Goal: Task Accomplishment & Management: Complete application form

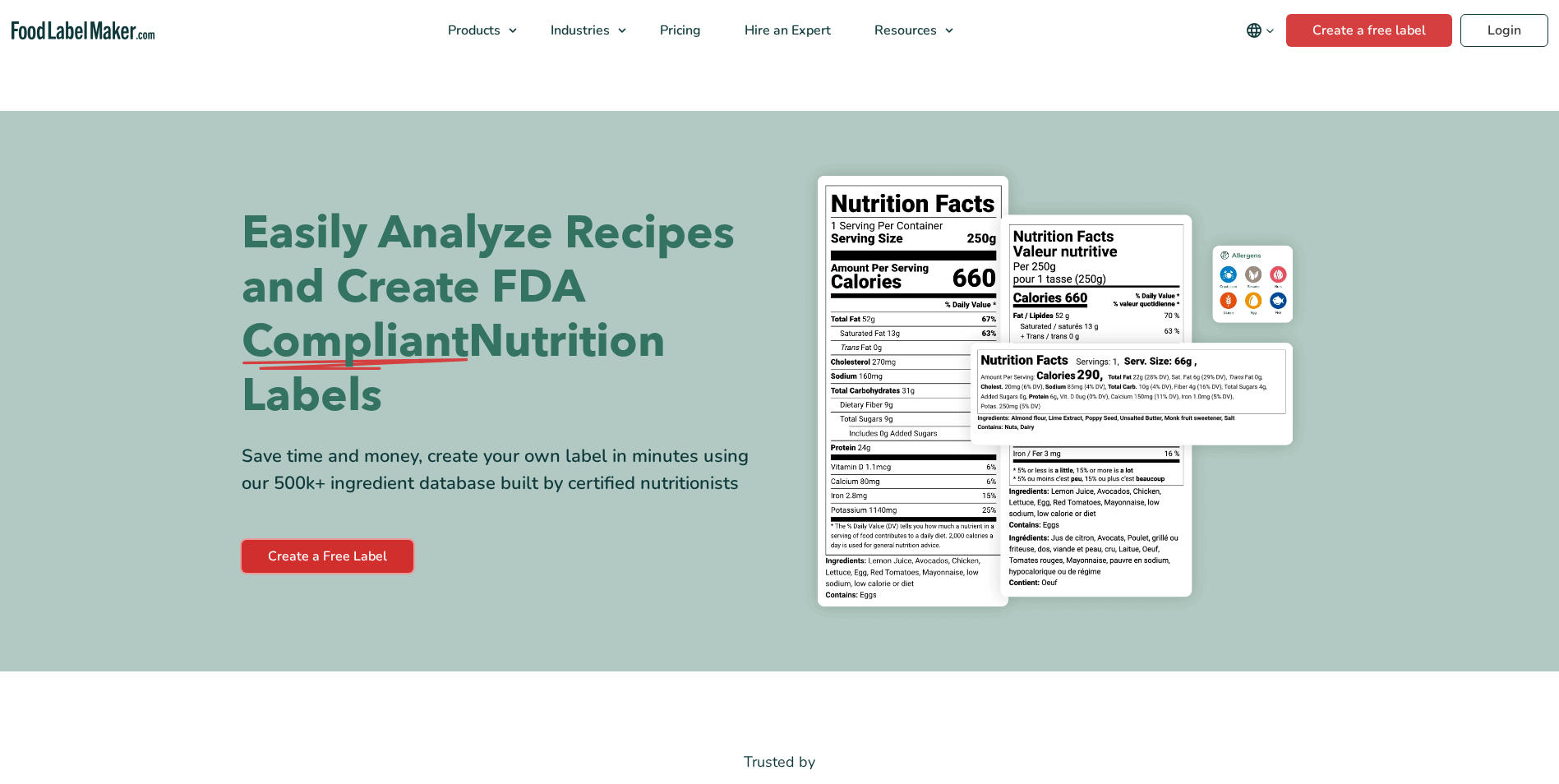
click at [379, 563] on link "Create a Free Label" at bounding box center [328, 556] width 172 height 32
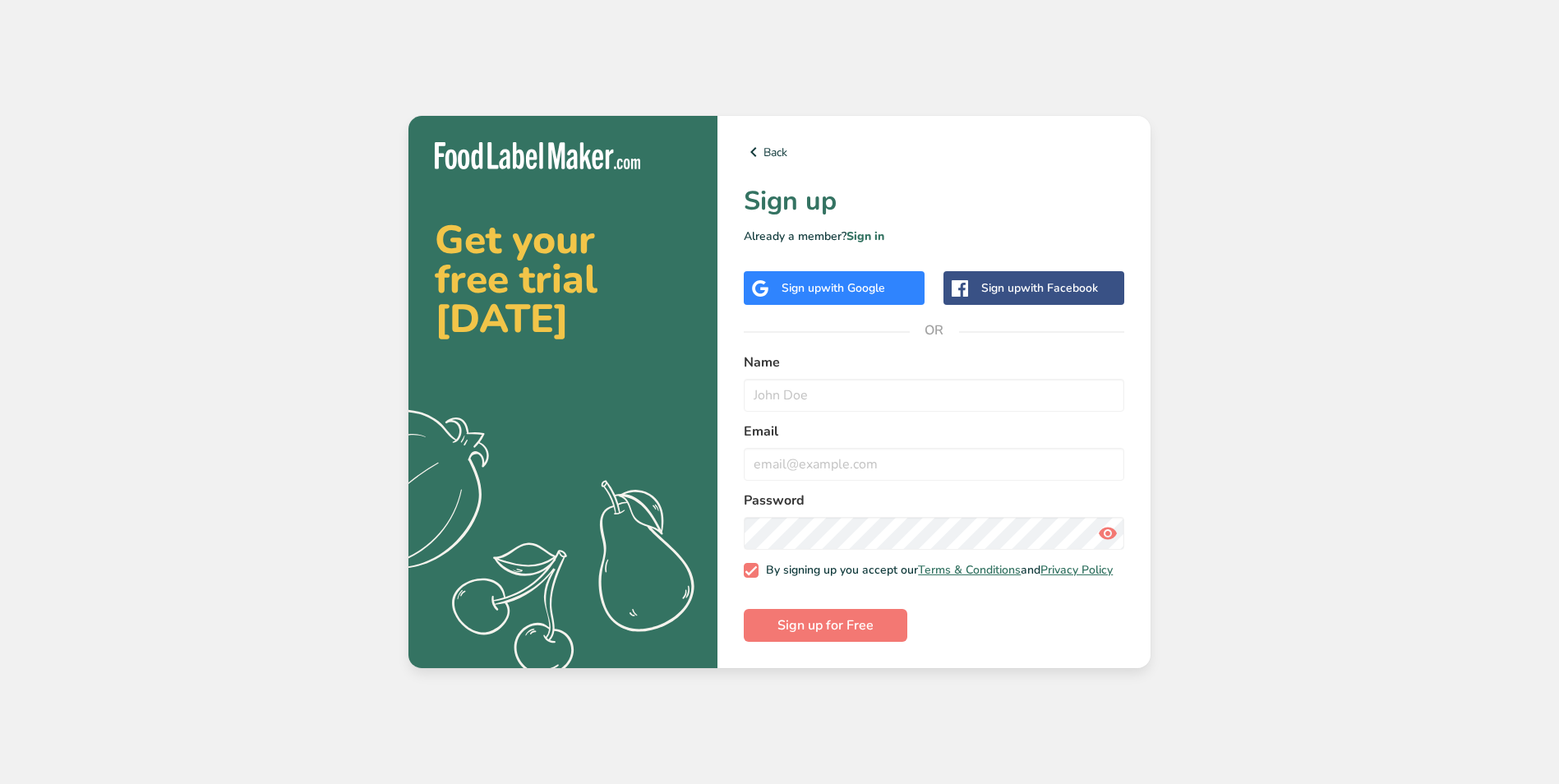
click at [852, 298] on div "Sign up with Google" at bounding box center [834, 287] width 180 height 33
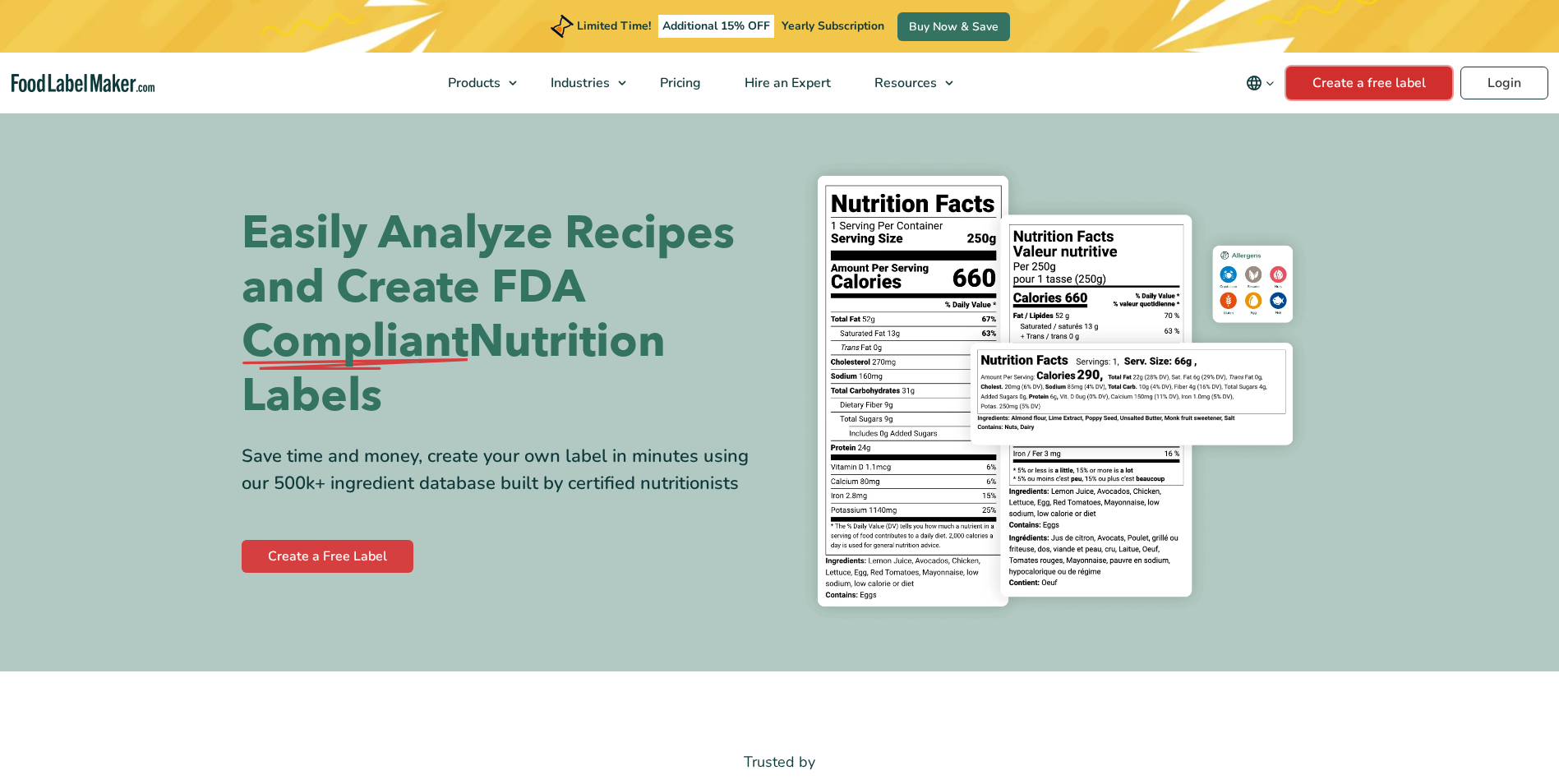
click at [1347, 87] on link "Create a free label" at bounding box center [1369, 83] width 166 height 32
